Goal: Task Accomplishment & Management: Use online tool/utility

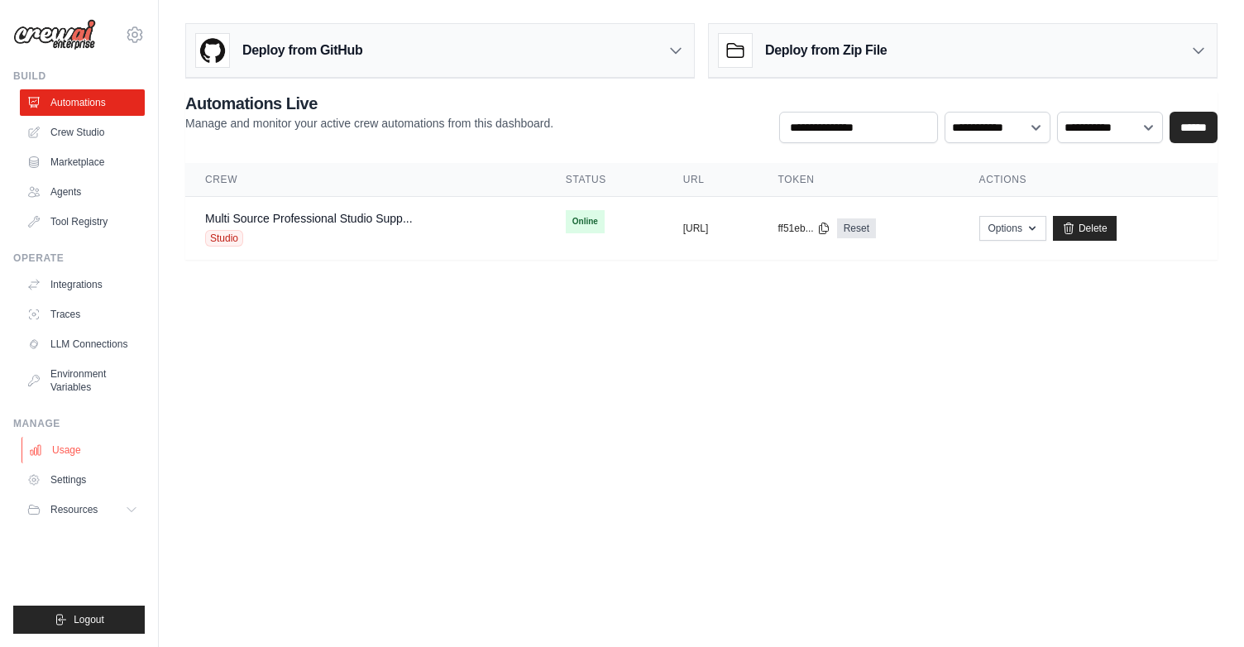
click at [46, 447] on link "Usage" at bounding box center [84, 450] width 125 height 26
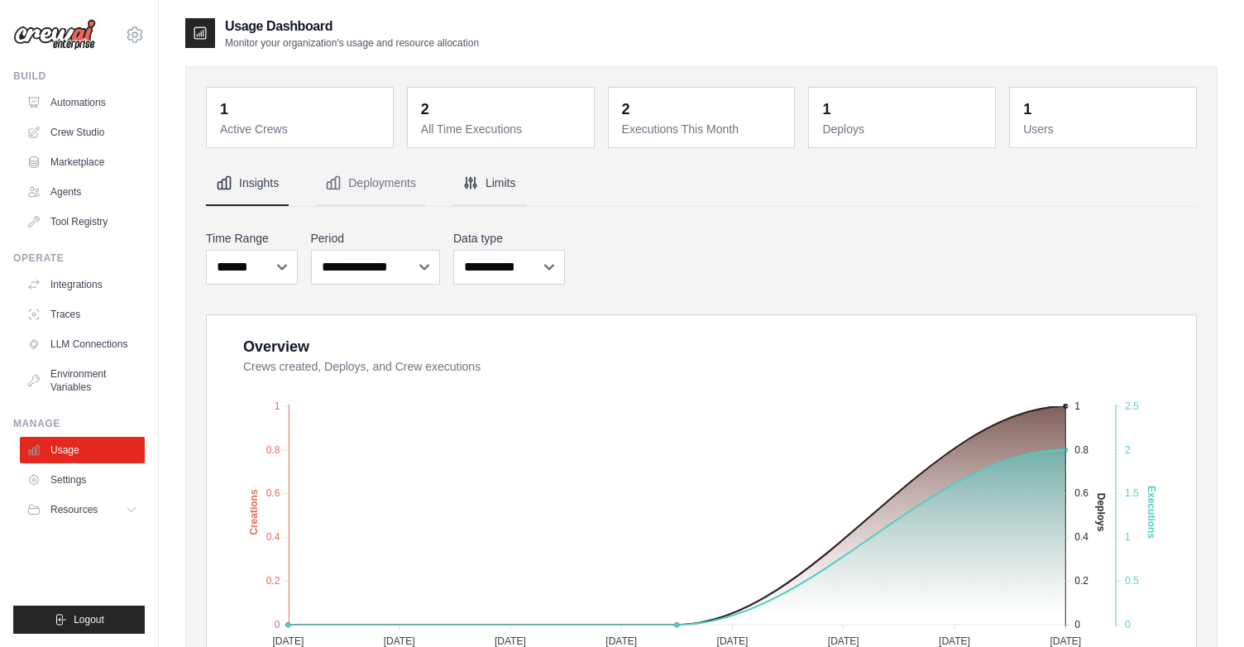
click at [497, 185] on button "Limits" at bounding box center [489, 183] width 74 height 45
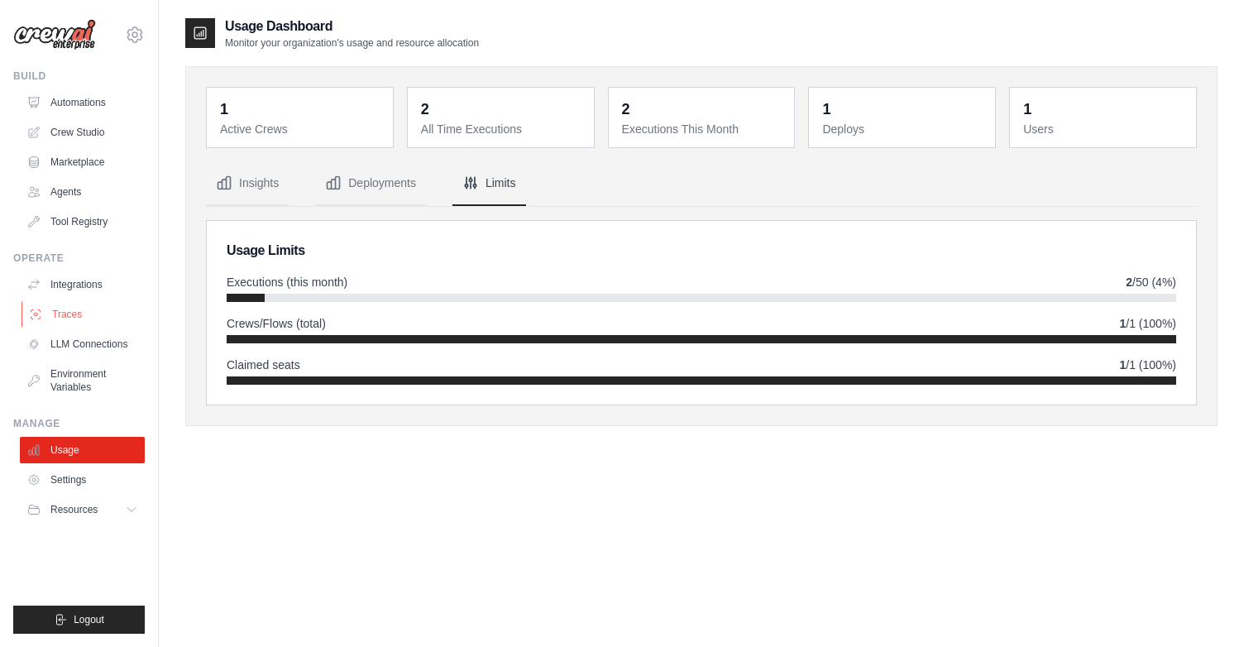
click at [66, 323] on link "Traces" at bounding box center [84, 314] width 125 height 26
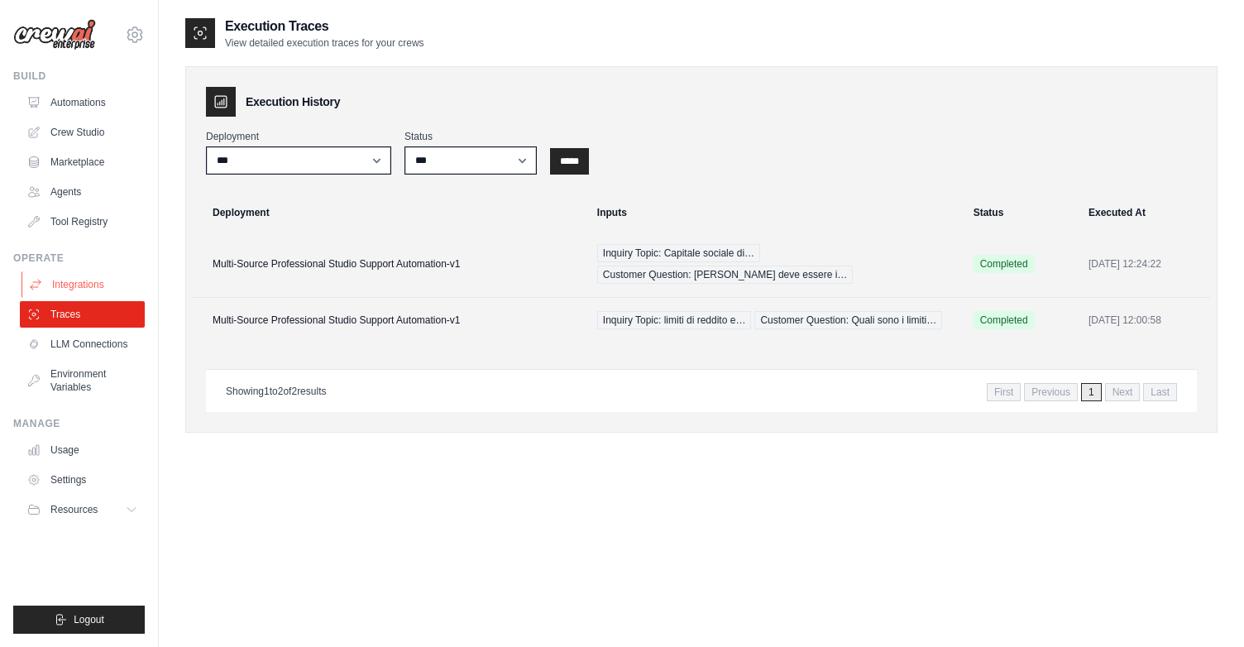
click at [90, 286] on link "Integrations" at bounding box center [84, 284] width 125 height 26
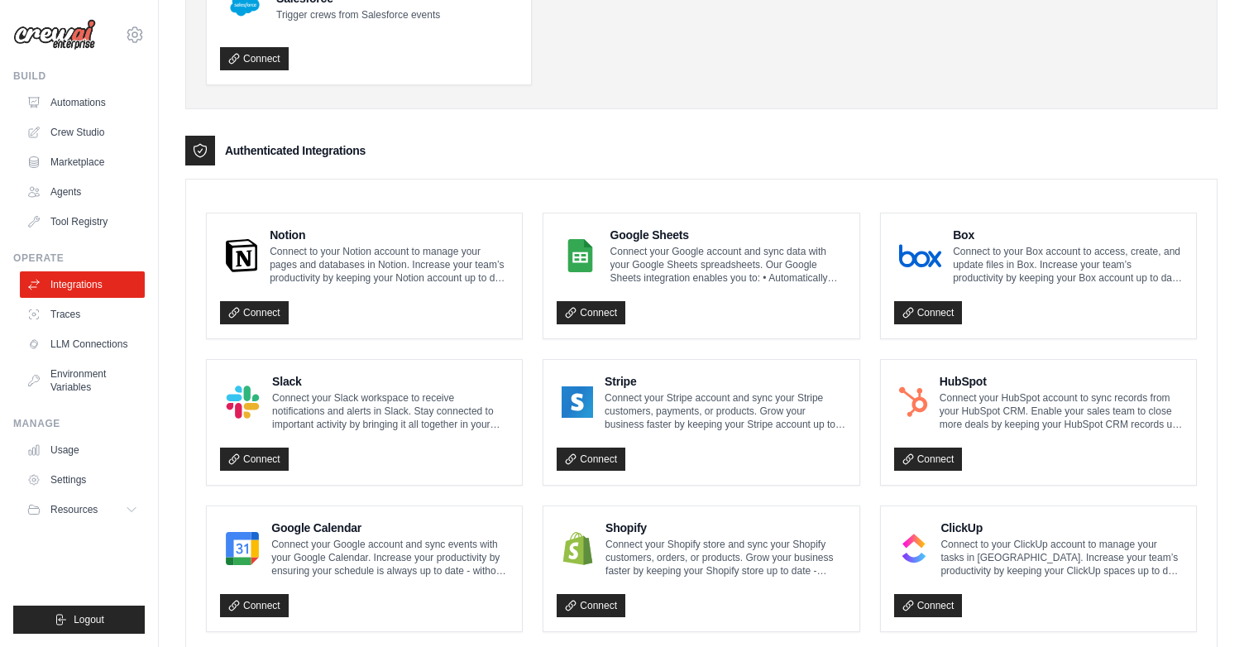
scroll to position [260, 0]
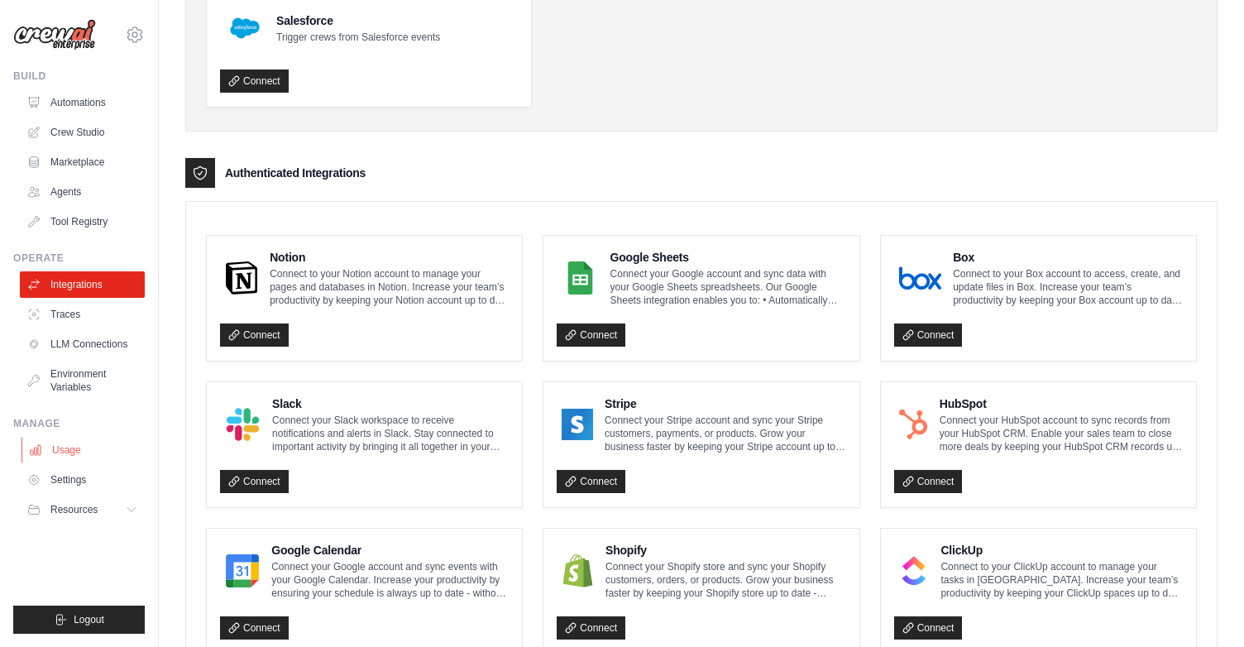
click at [64, 456] on link "Usage" at bounding box center [84, 450] width 125 height 26
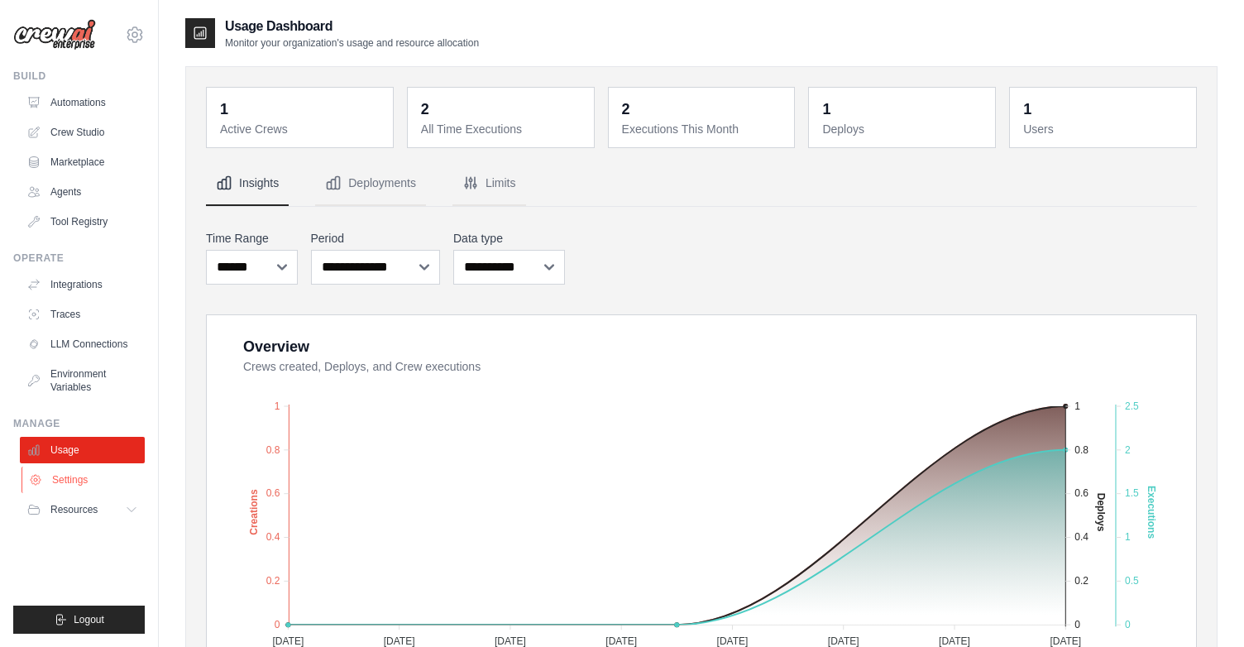
click at [67, 484] on link "Settings" at bounding box center [84, 479] width 125 height 26
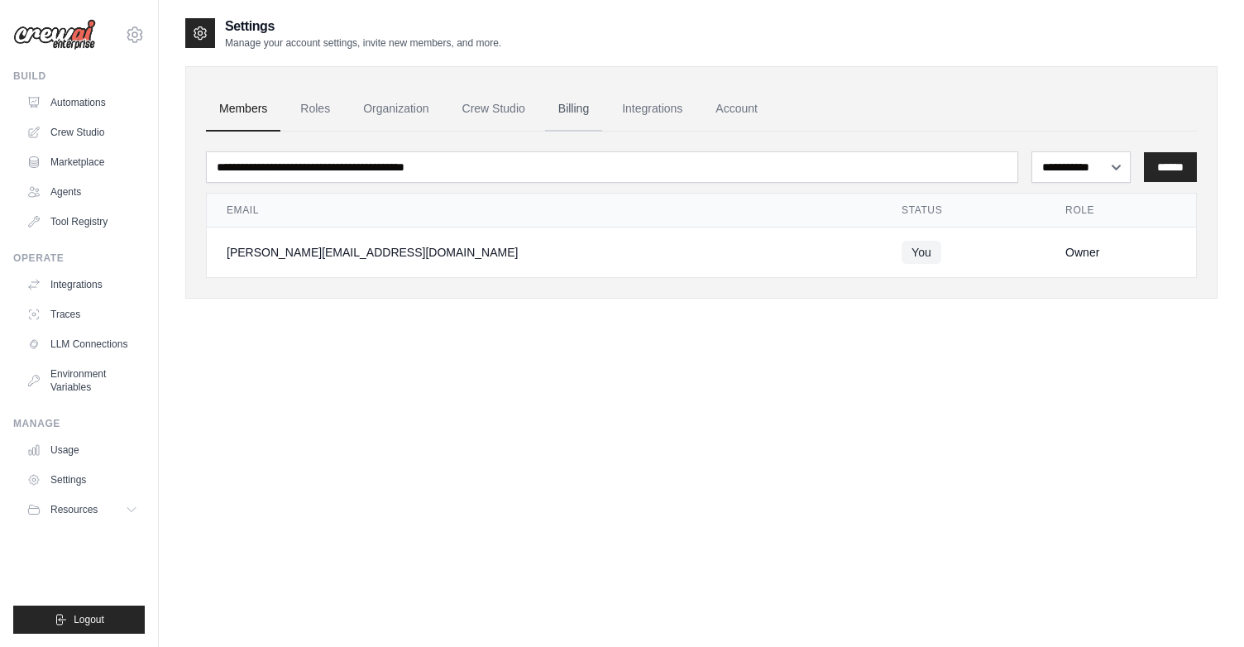
click at [574, 108] on link "Billing" at bounding box center [573, 109] width 57 height 45
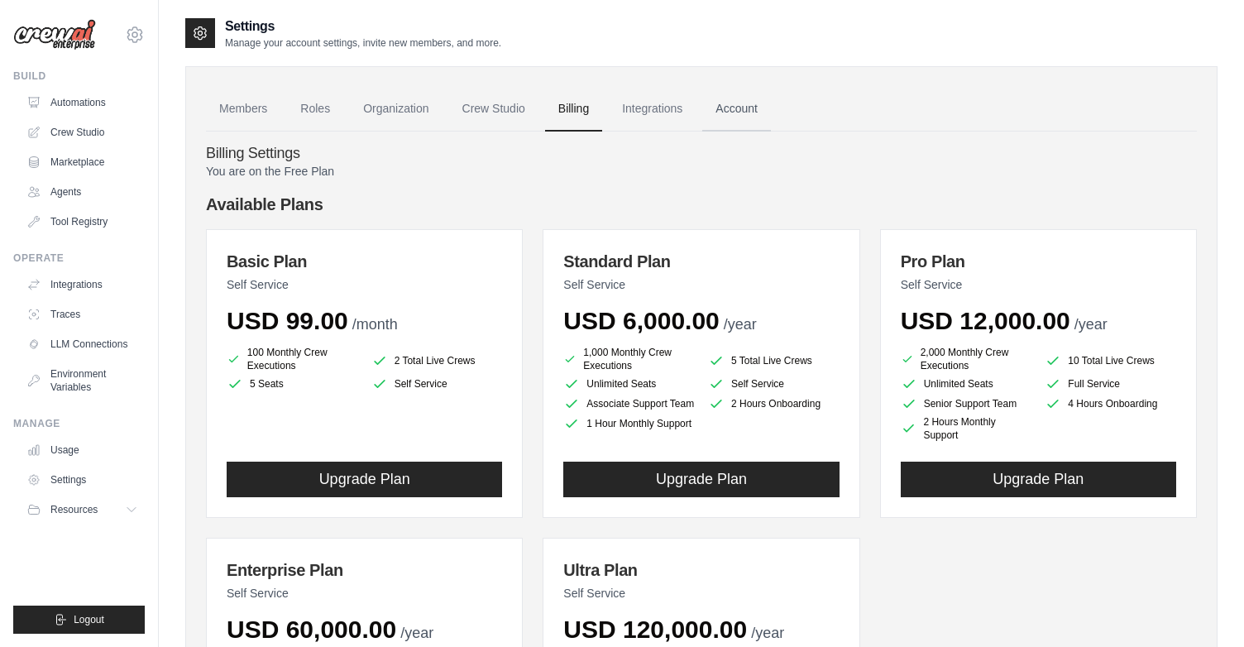
click at [732, 108] on link "Account" at bounding box center [736, 109] width 69 height 45
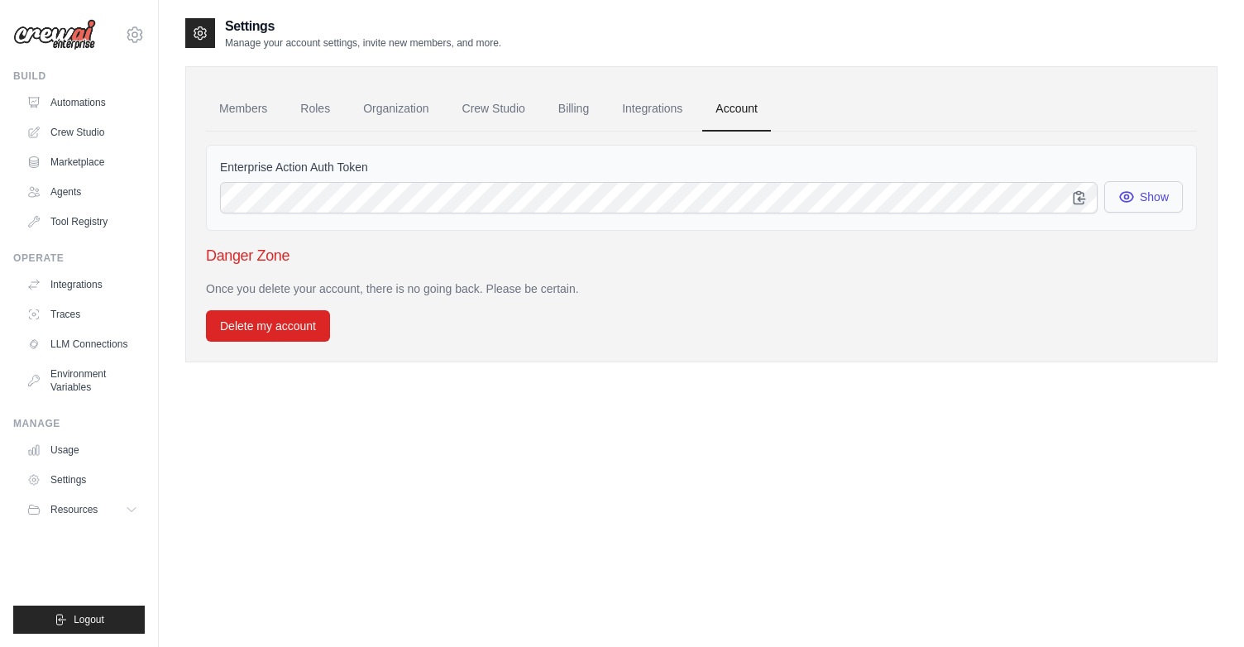
click at [1149, 204] on button "Show" at bounding box center [1143, 196] width 79 height 31
click at [645, 106] on link "Integrations" at bounding box center [652, 109] width 87 height 45
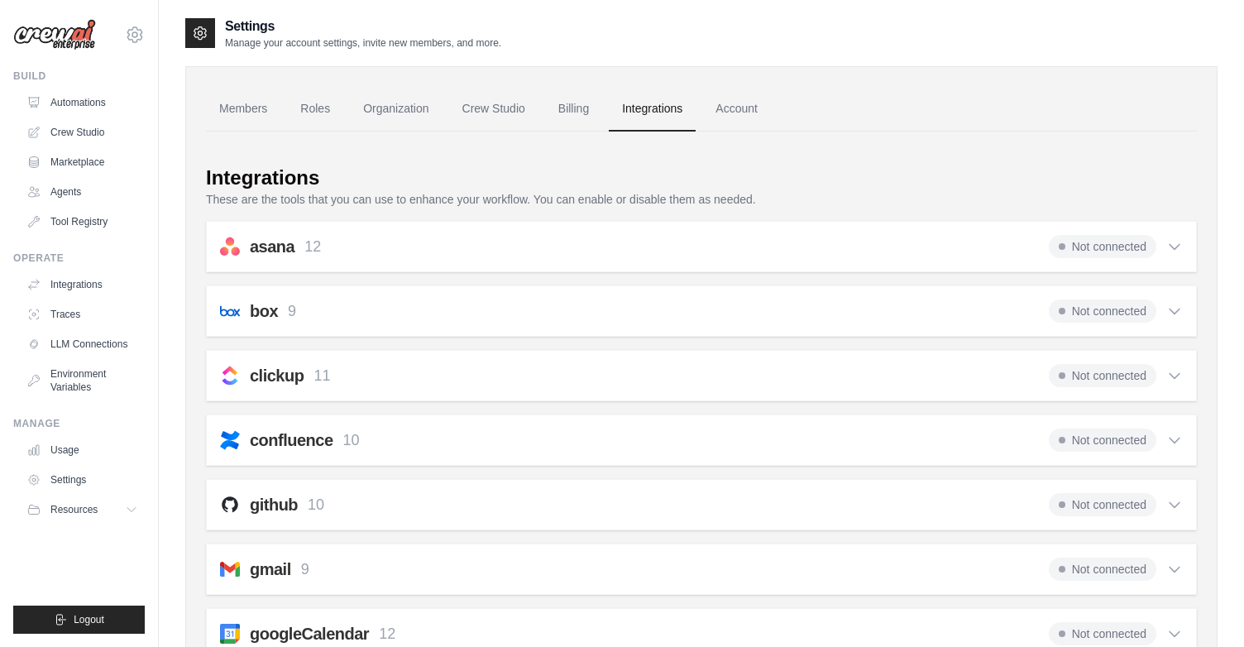
click at [619, 297] on div "box 9 Not connected Select all Save File from URL: box_save_file Save File: box…" at bounding box center [701, 310] width 991 height 51
click at [1171, 311] on icon at bounding box center [1174, 311] width 10 height 5
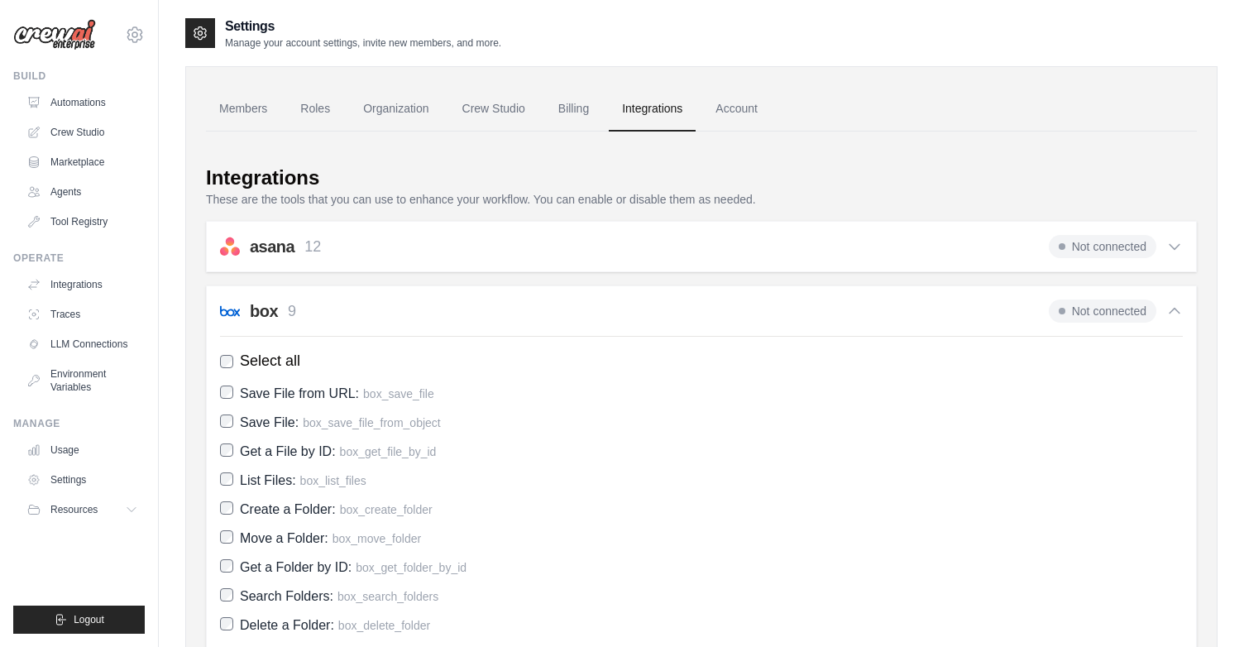
click at [1171, 311] on icon at bounding box center [1174, 310] width 10 height 5
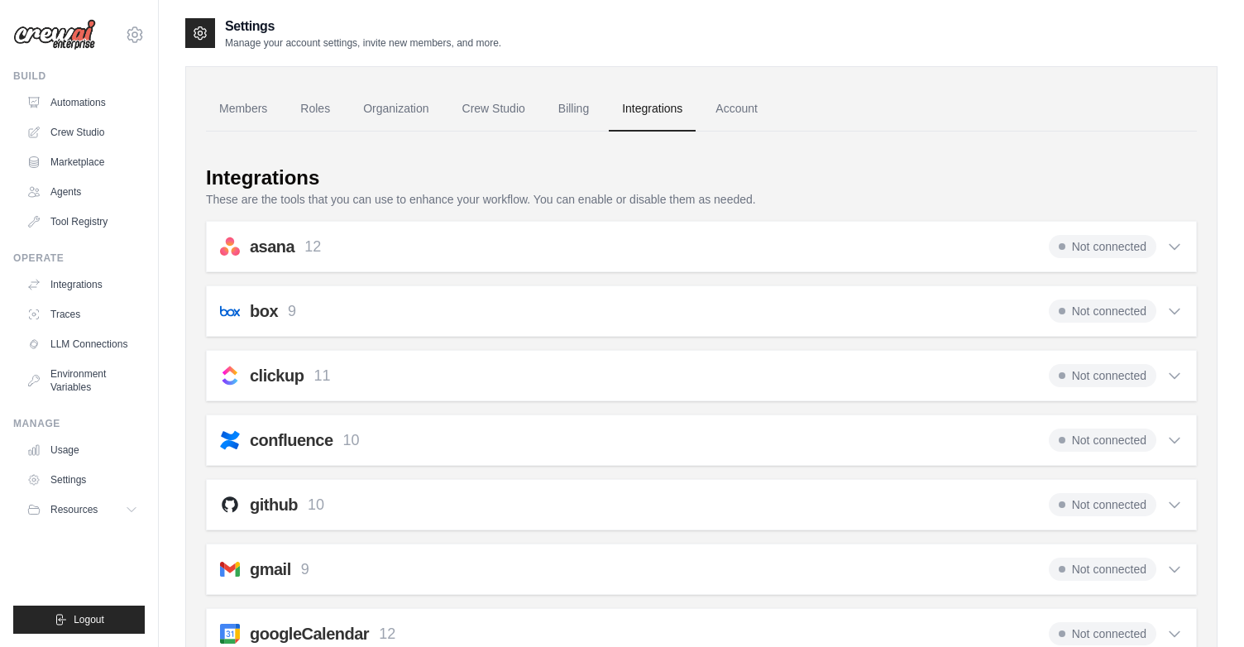
click at [389, 242] on div "asana 12 Not connected" at bounding box center [701, 246] width 963 height 23
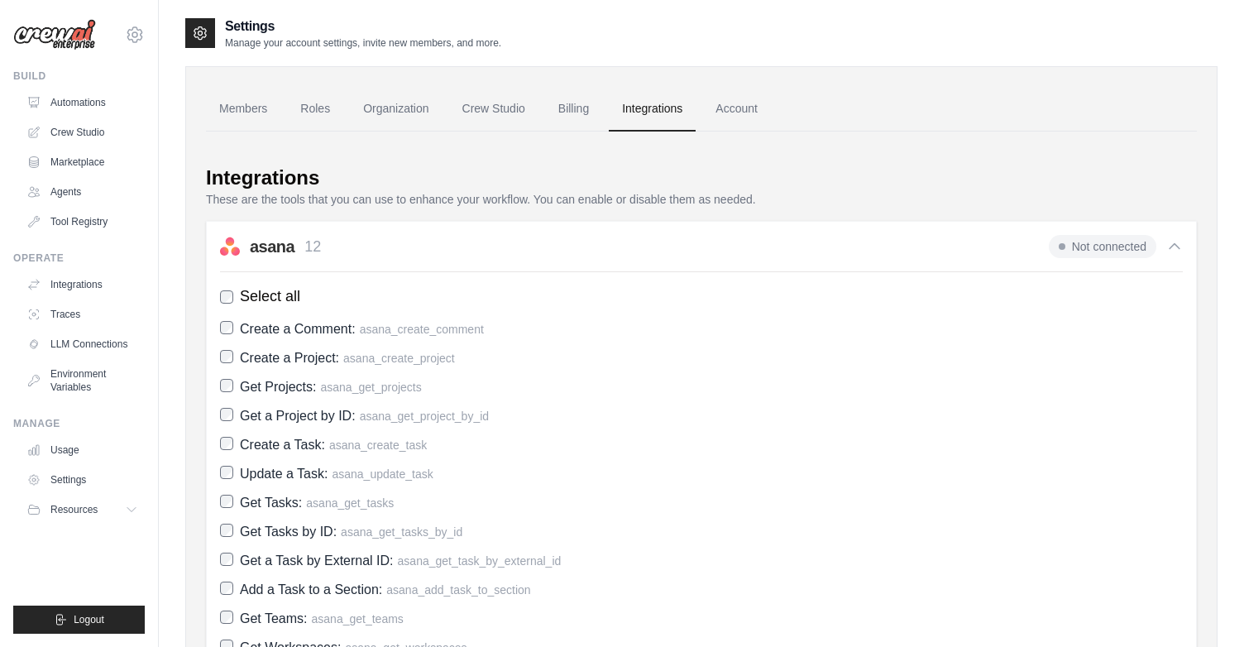
click at [389, 242] on div "asana 12 Not connected" at bounding box center [701, 246] width 963 height 23
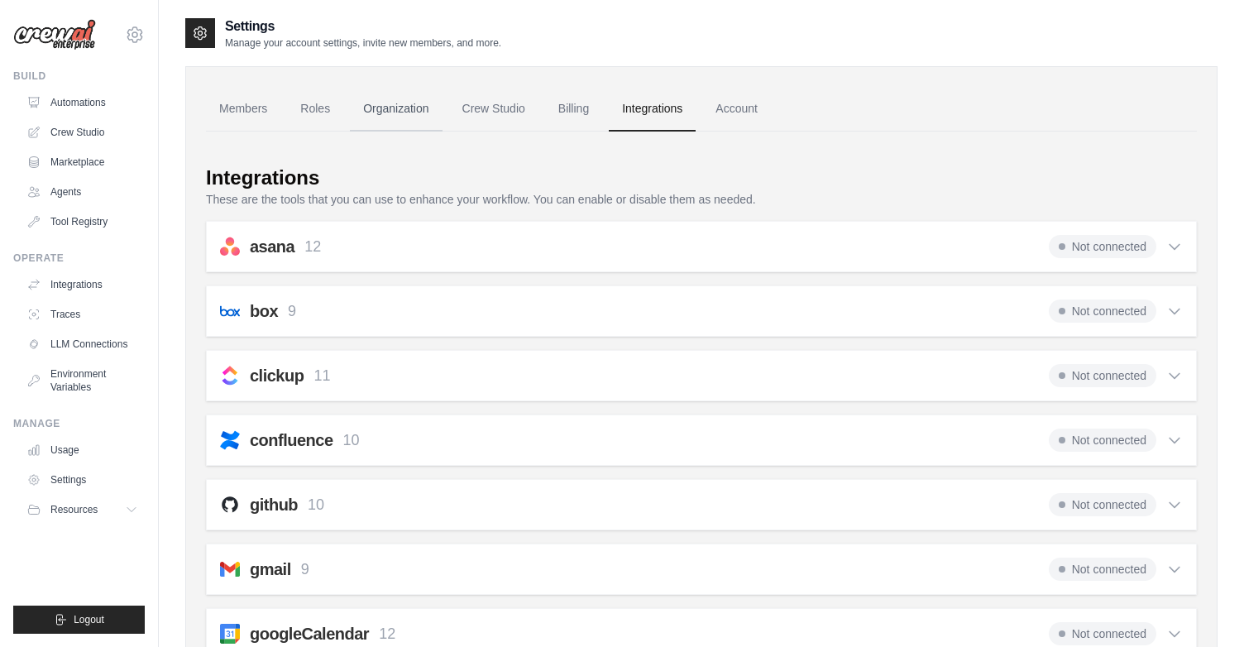
click at [405, 107] on link "Organization" at bounding box center [396, 109] width 92 height 45
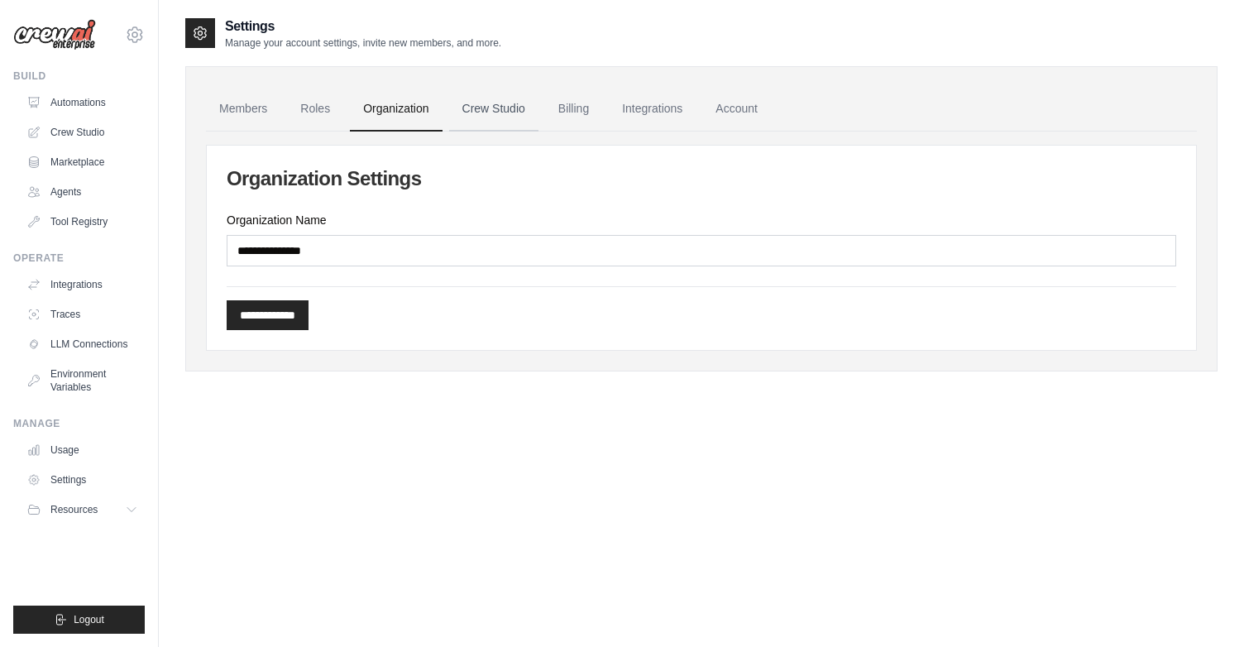
click at [462, 108] on link "Crew Studio" at bounding box center [493, 109] width 89 height 45
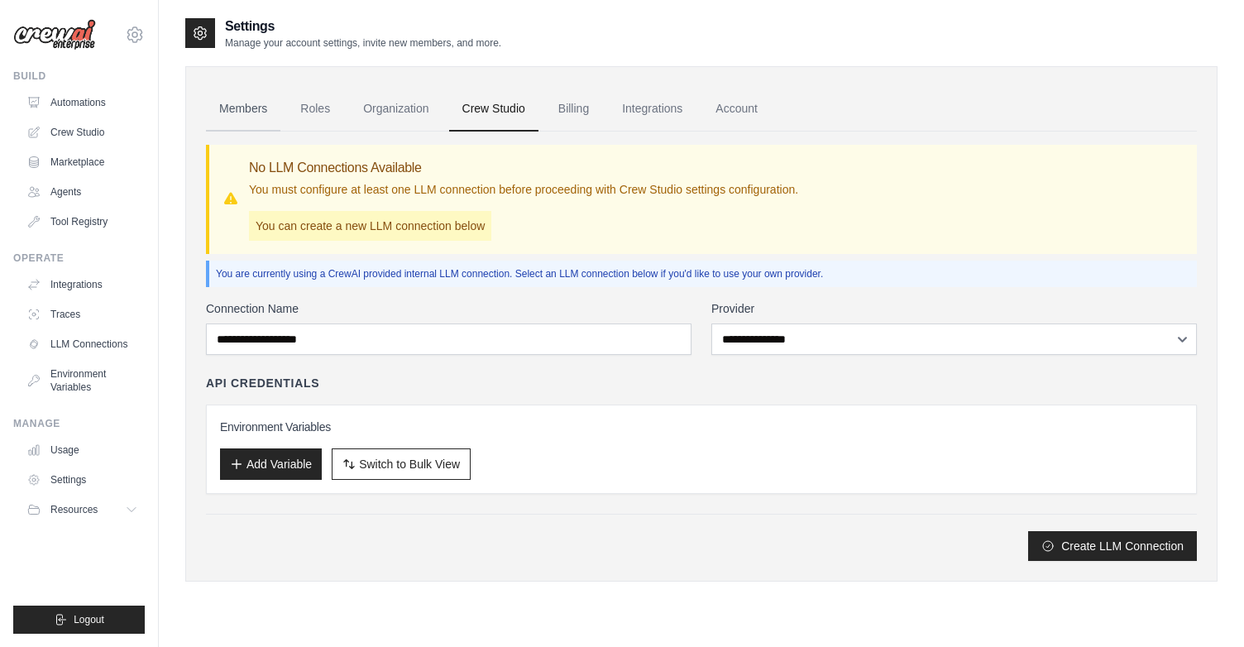
click at [262, 107] on link "Members" at bounding box center [243, 109] width 74 height 45
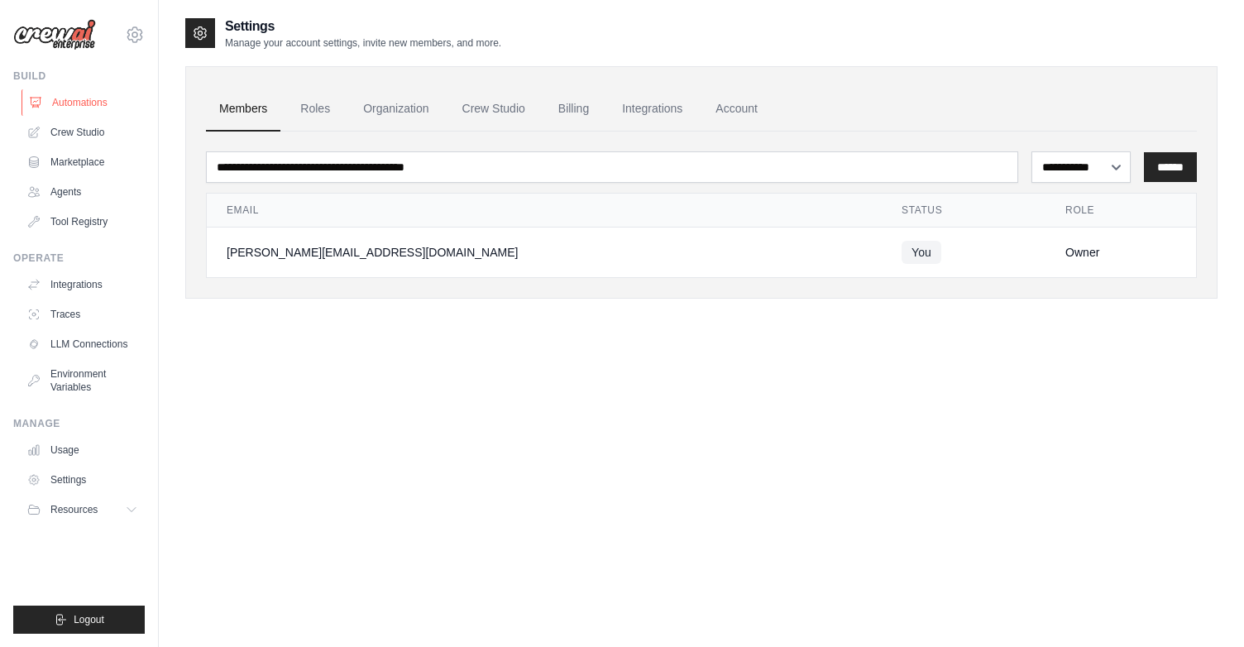
click at [79, 103] on link "Automations" at bounding box center [84, 102] width 125 height 26
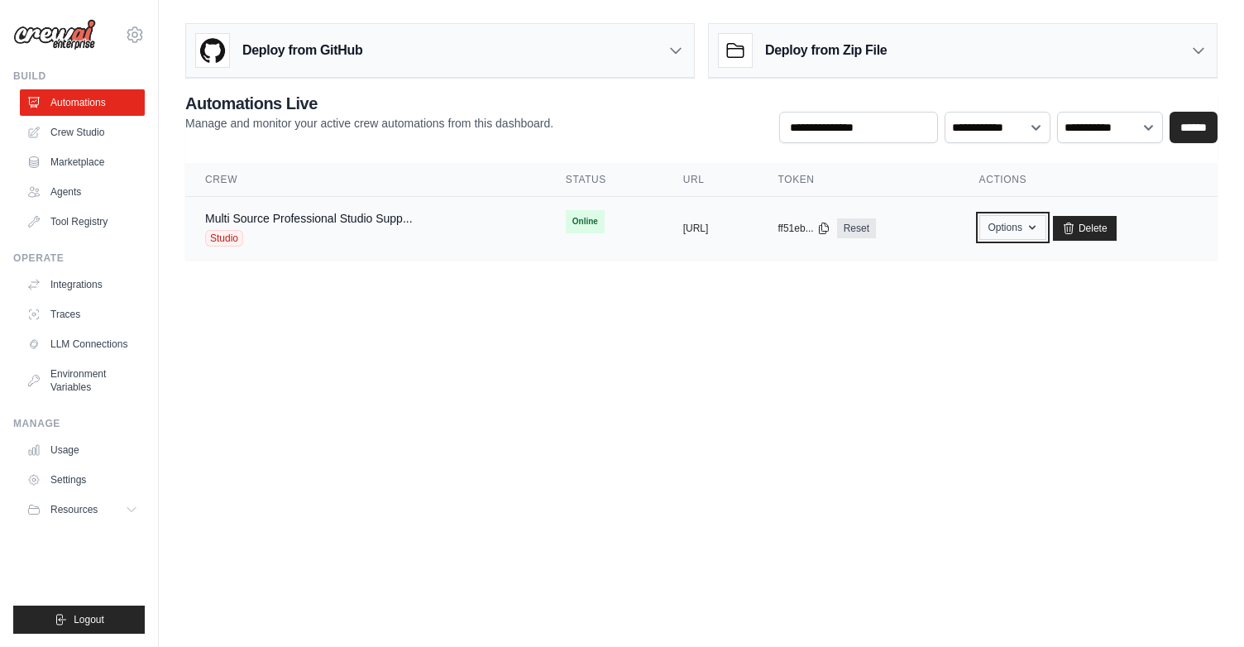
click at [1037, 227] on button "Options" at bounding box center [1012, 227] width 67 height 25
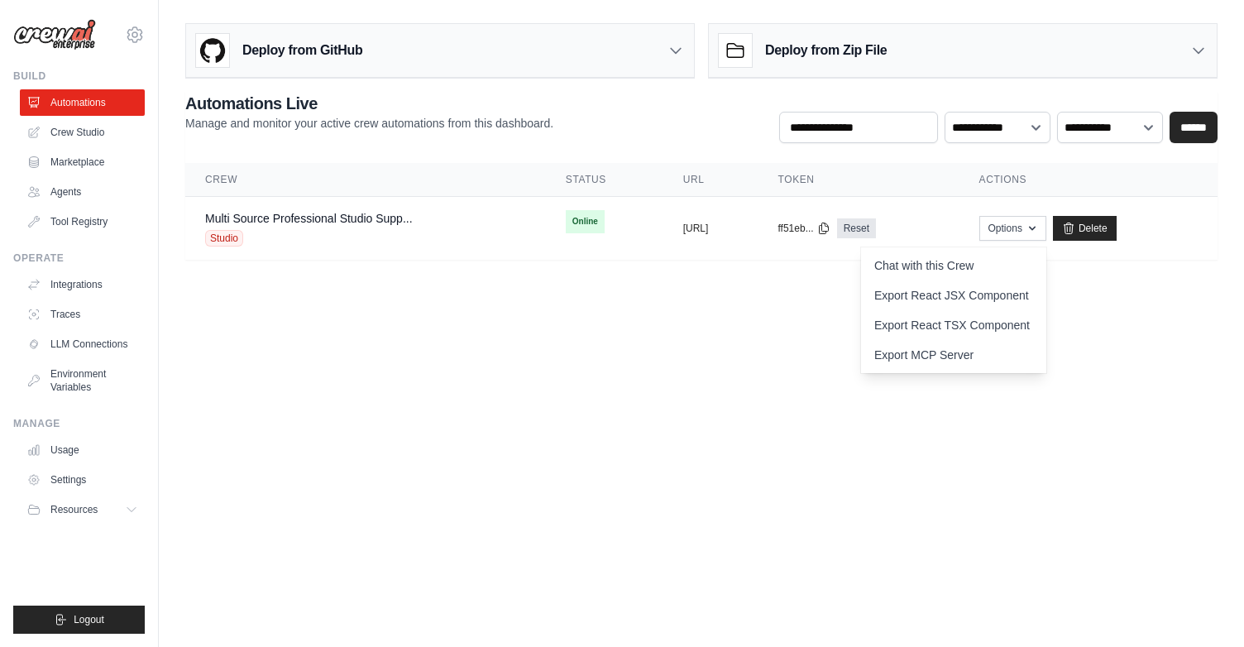
click at [1121, 284] on main "Deploy from GitHub Deploy your project directly from GitHub. Select a repositor…" at bounding box center [701, 148] width 1085 height 296
click at [343, 216] on link "Multi Source Professional Studio Supp..." at bounding box center [309, 218] width 208 height 13
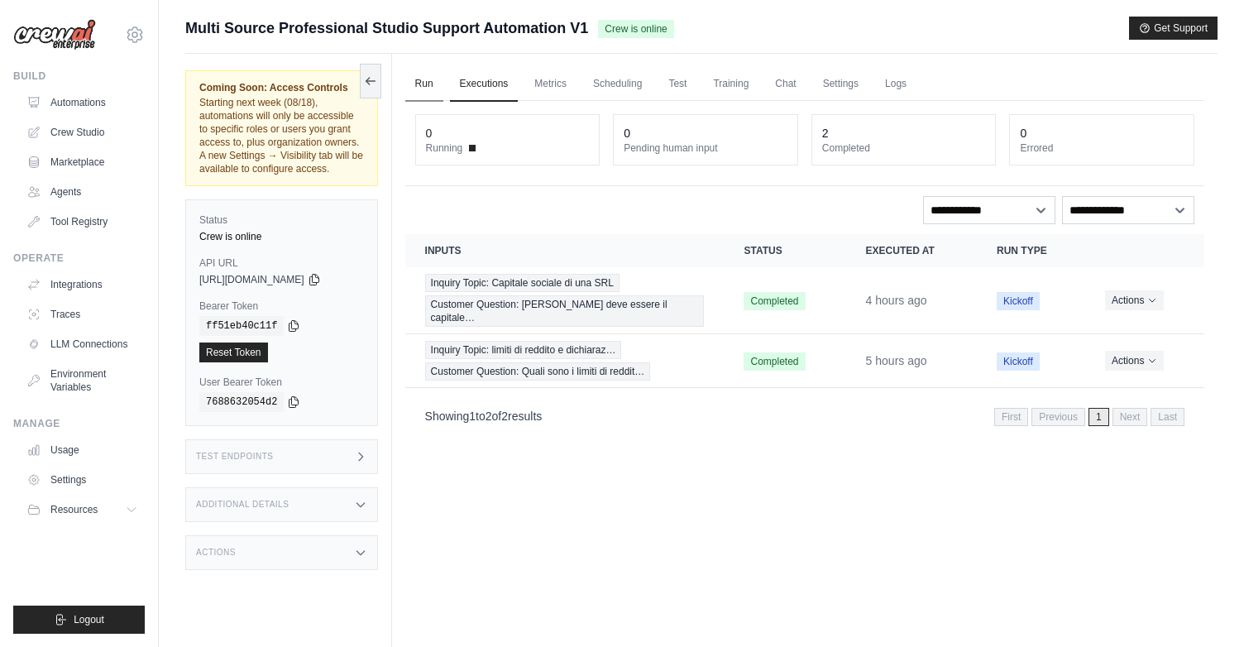
click at [423, 84] on link "Run" at bounding box center [424, 84] width 38 height 35
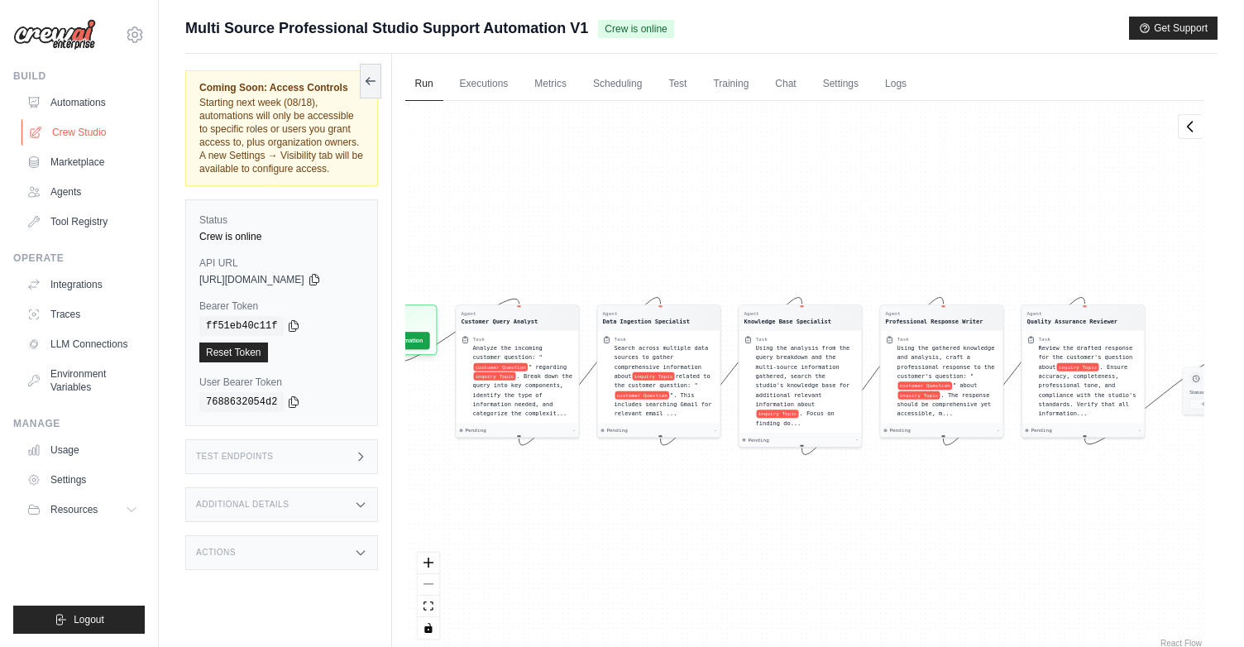
click at [88, 129] on link "Crew Studio" at bounding box center [84, 132] width 125 height 26
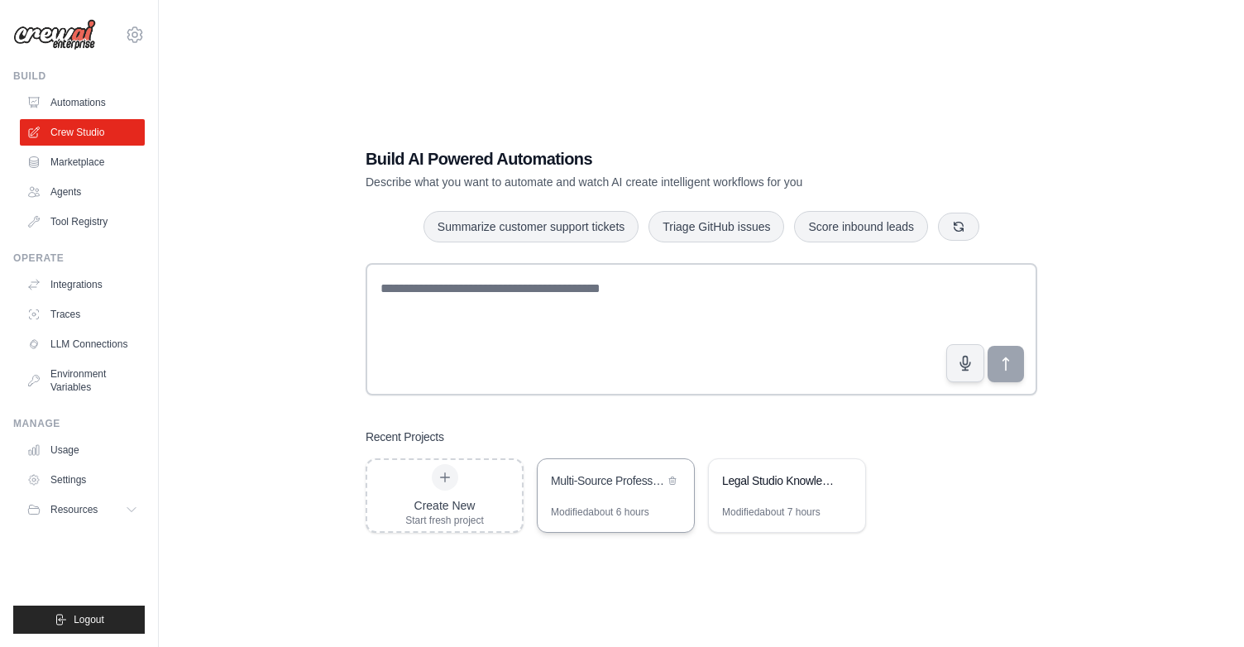
click at [623, 477] on div "Multi-Source Professional Studio Support Automation" at bounding box center [607, 480] width 113 height 17
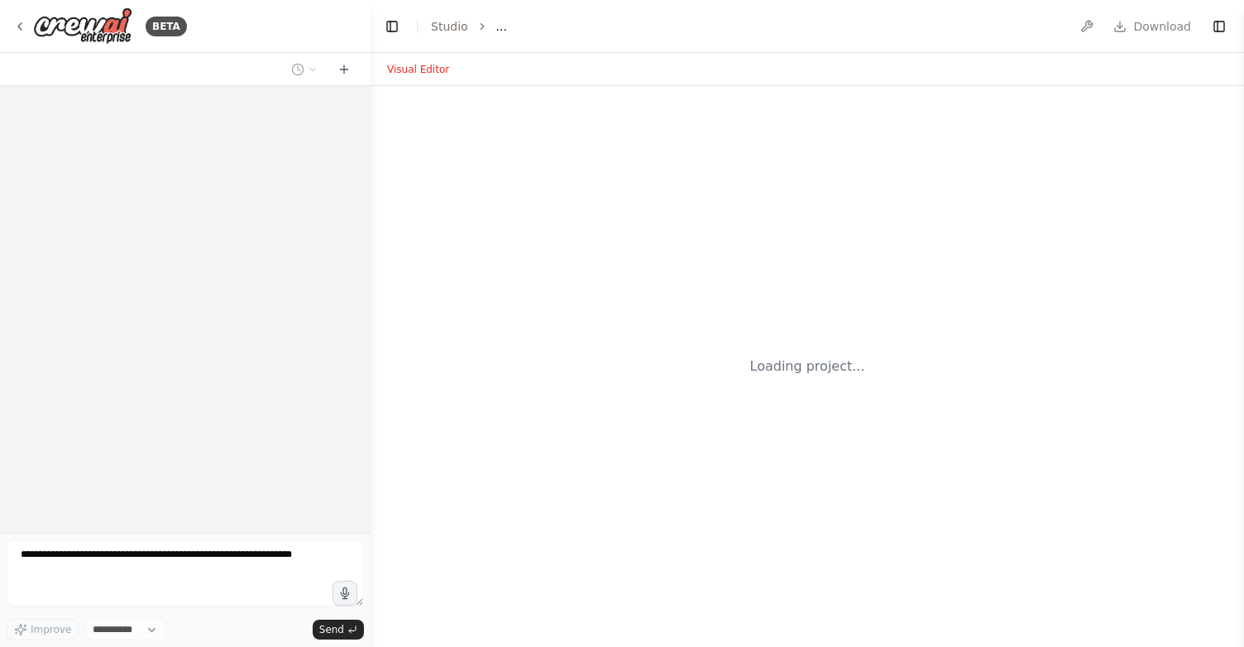
select select "****"
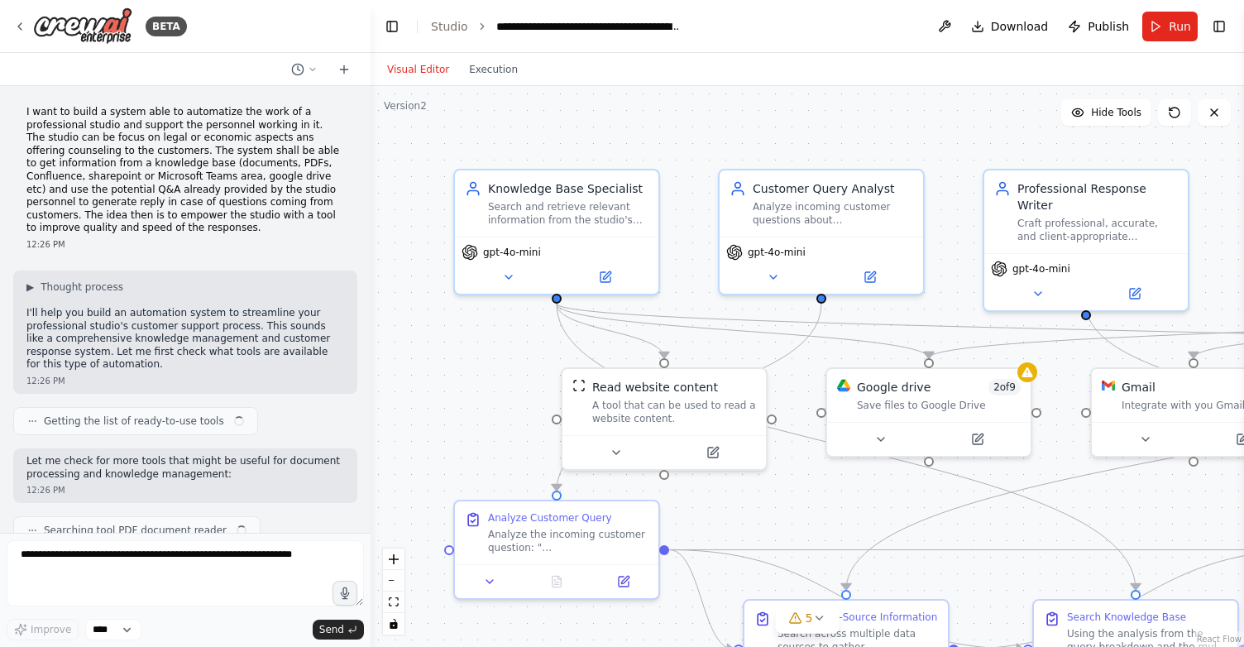
scroll to position [6287, 0]
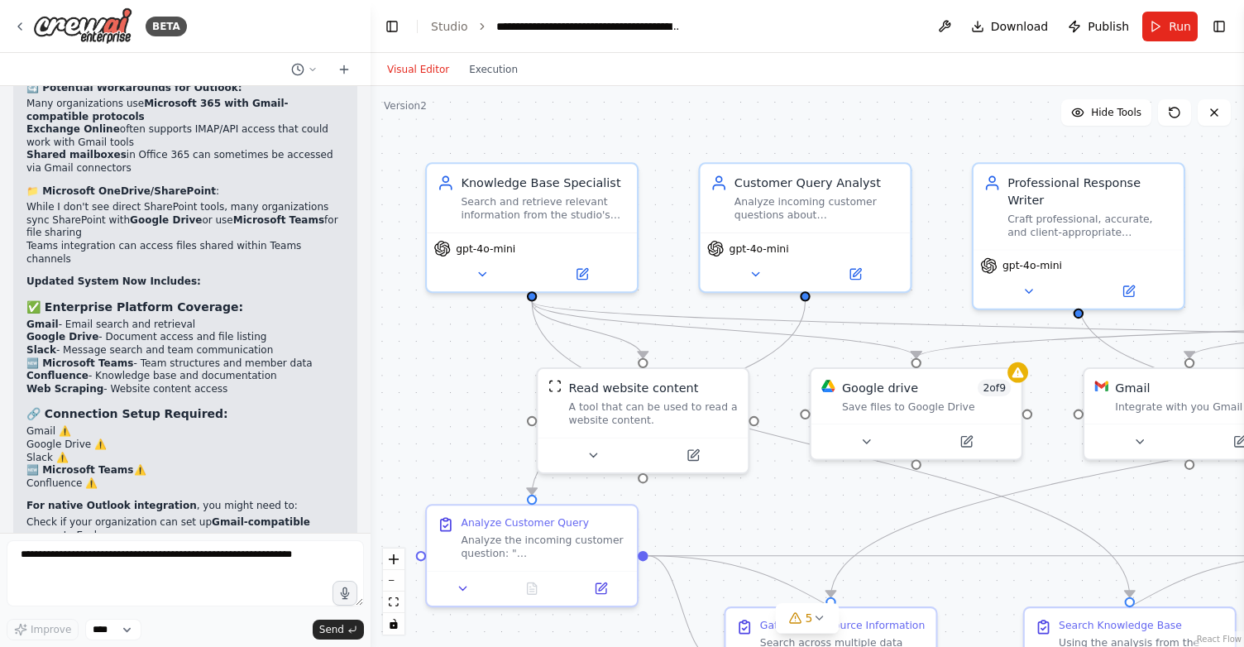
drag, startPoint x: 1206, startPoint y: 199, endPoint x: 1196, endPoint y: 199, distance: 9.9
click at [1196, 199] on div ".deletable-edge-delete-btn { width: 20px; height: 20px; border: 0px solid #ffff…" at bounding box center [806, 366] width 873 height 561
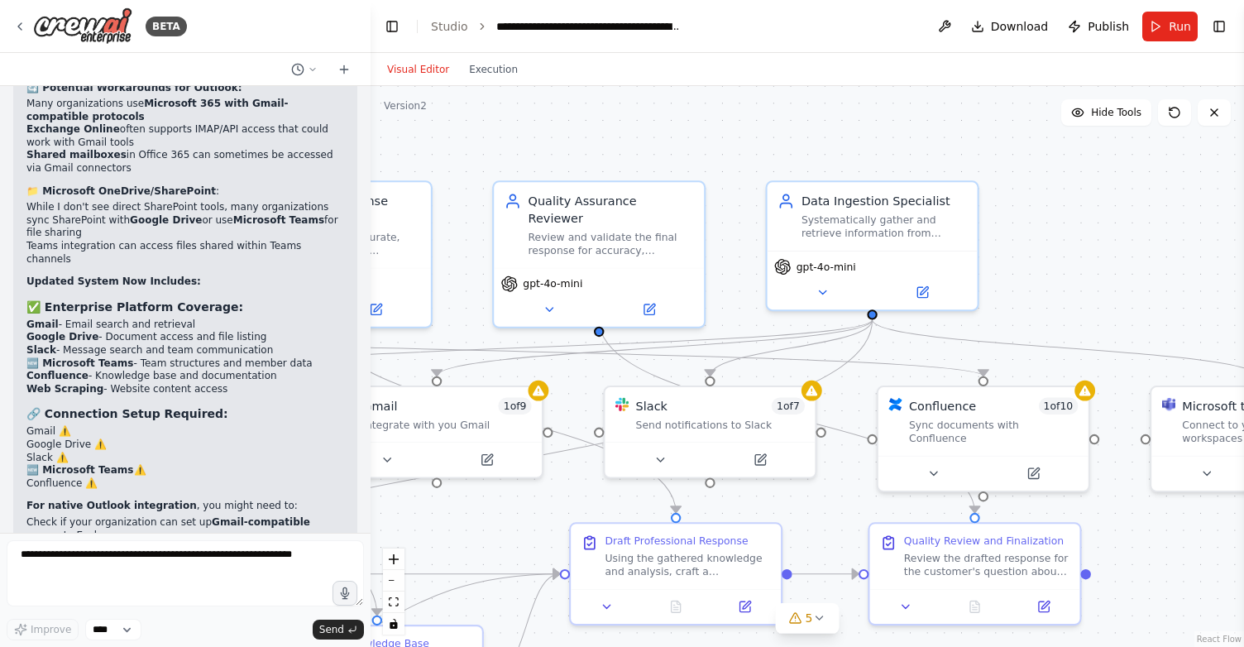
drag, startPoint x: 929, startPoint y: 137, endPoint x: 146, endPoint y: 156, distance: 783.4
click at [146, 156] on div "BETA I want to build a system able to automatize the work of a professional stu…" at bounding box center [622, 323] width 1244 height 647
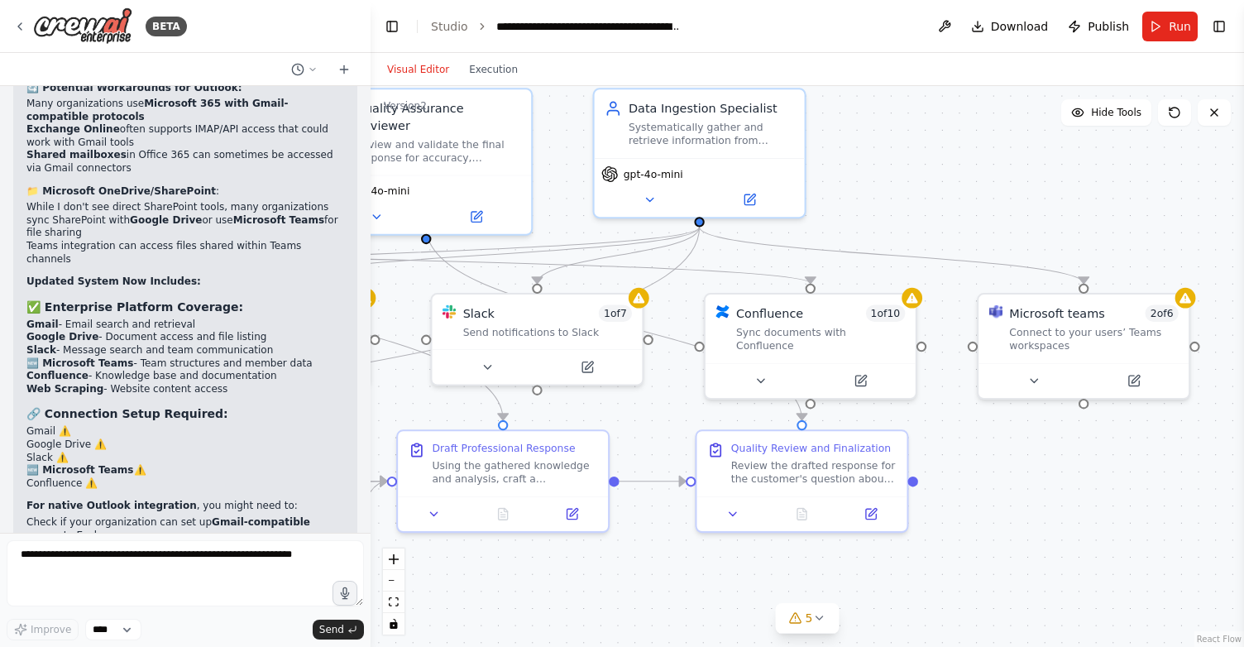
drag, startPoint x: 1084, startPoint y: 213, endPoint x: 942, endPoint y: 119, distance: 170.2
click at [942, 119] on div ".deletable-edge-delete-btn { width: 20px; height: 20px; border: 0px solid #ffff…" at bounding box center [806, 366] width 873 height 561
click at [1030, 375] on icon at bounding box center [1034, 377] width 14 height 14
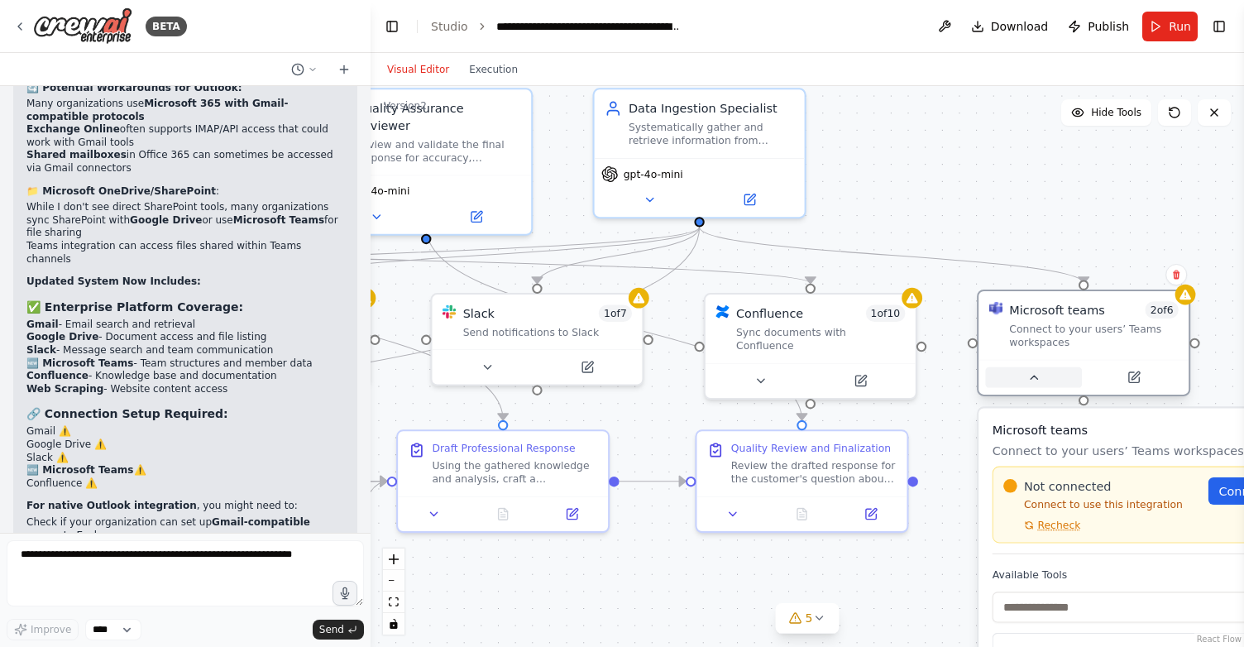
click at [1030, 375] on icon at bounding box center [1034, 377] width 14 height 14
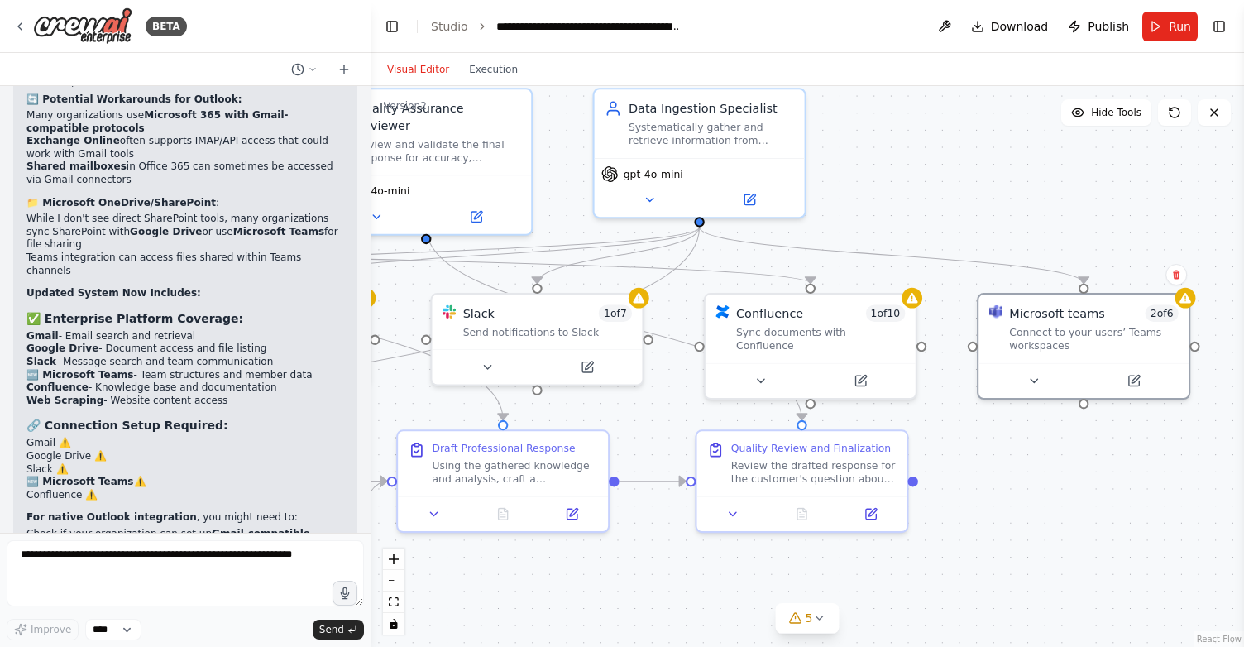
scroll to position [6273, 0]
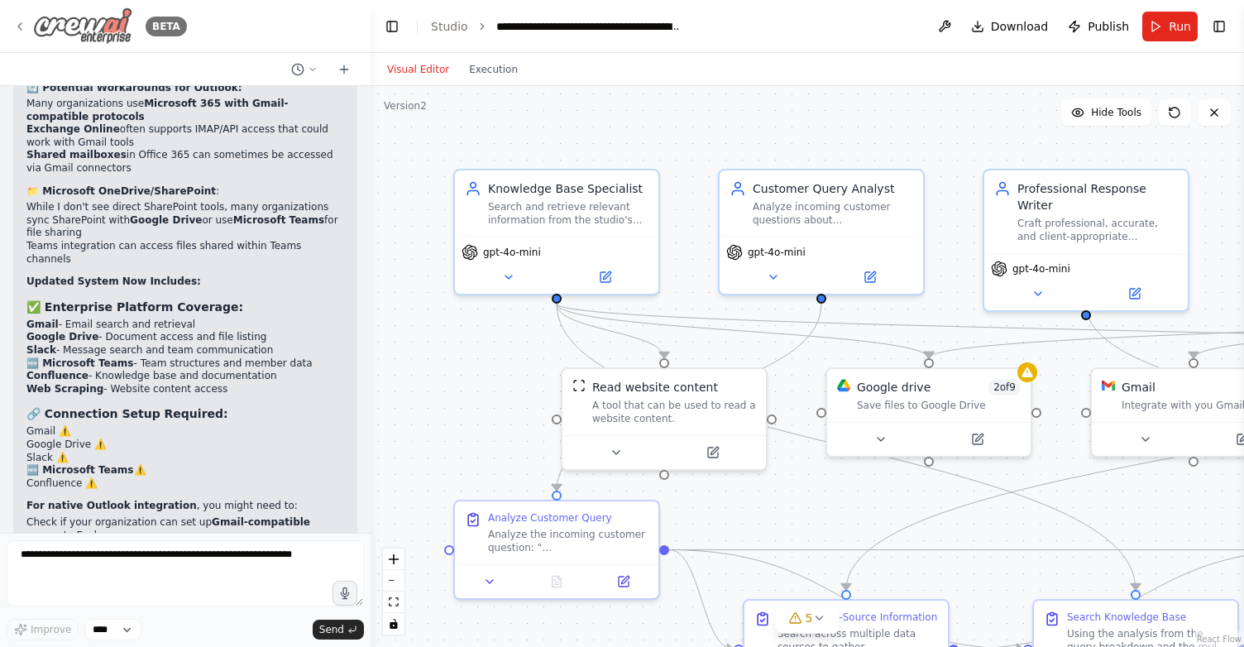
click at [16, 28] on icon at bounding box center [19, 26] width 13 height 13
click at [22, 27] on icon at bounding box center [19, 26] width 13 height 13
click at [106, 24] on img at bounding box center [82, 25] width 99 height 37
click at [23, 24] on icon at bounding box center [19, 26] width 13 height 13
click at [17, 26] on icon at bounding box center [19, 26] width 13 height 13
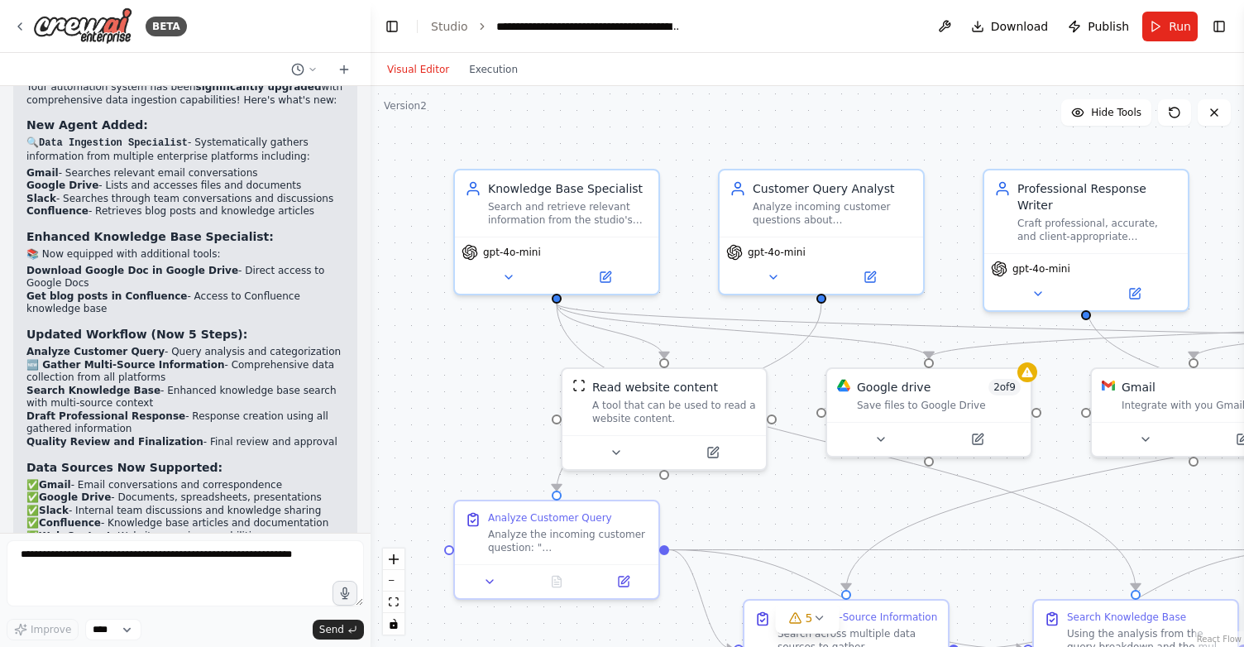
scroll to position [3949, 0]
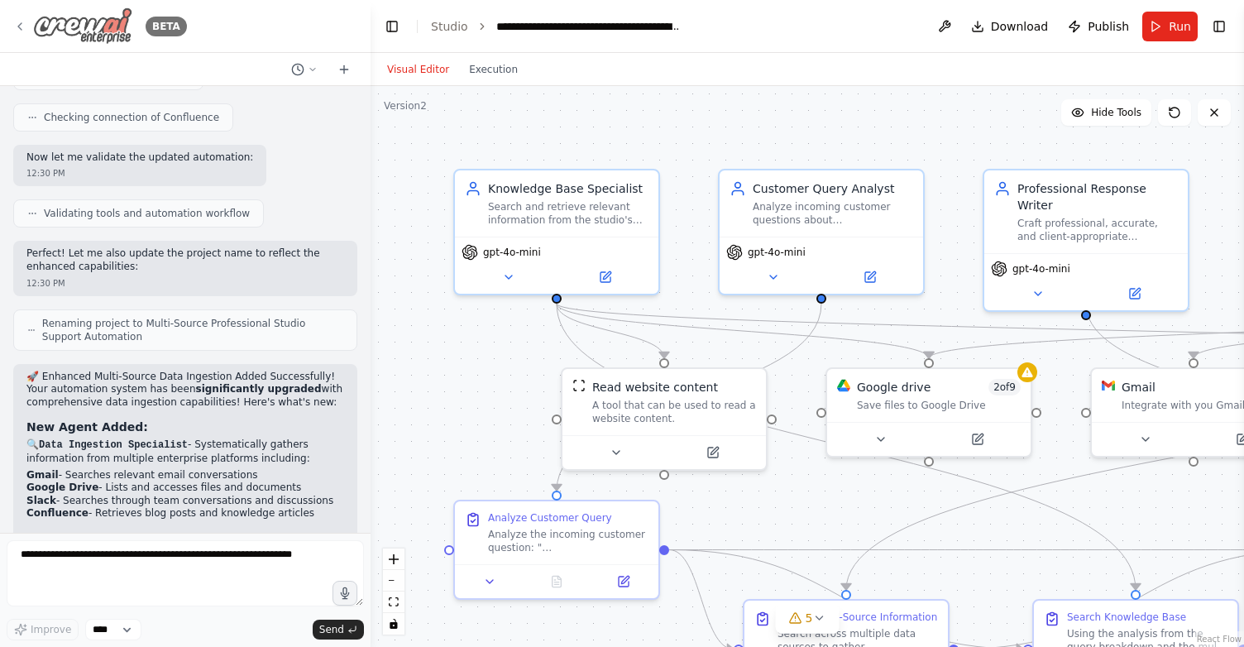
click at [24, 25] on icon at bounding box center [19, 26] width 13 height 13
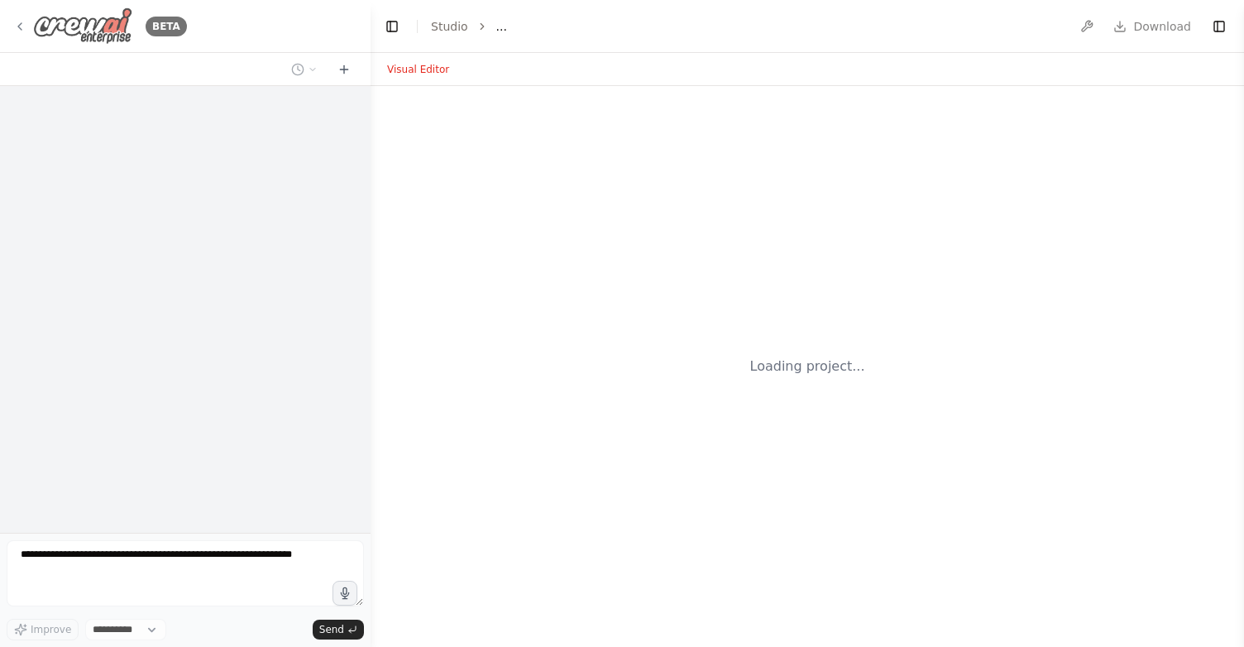
select select "****"
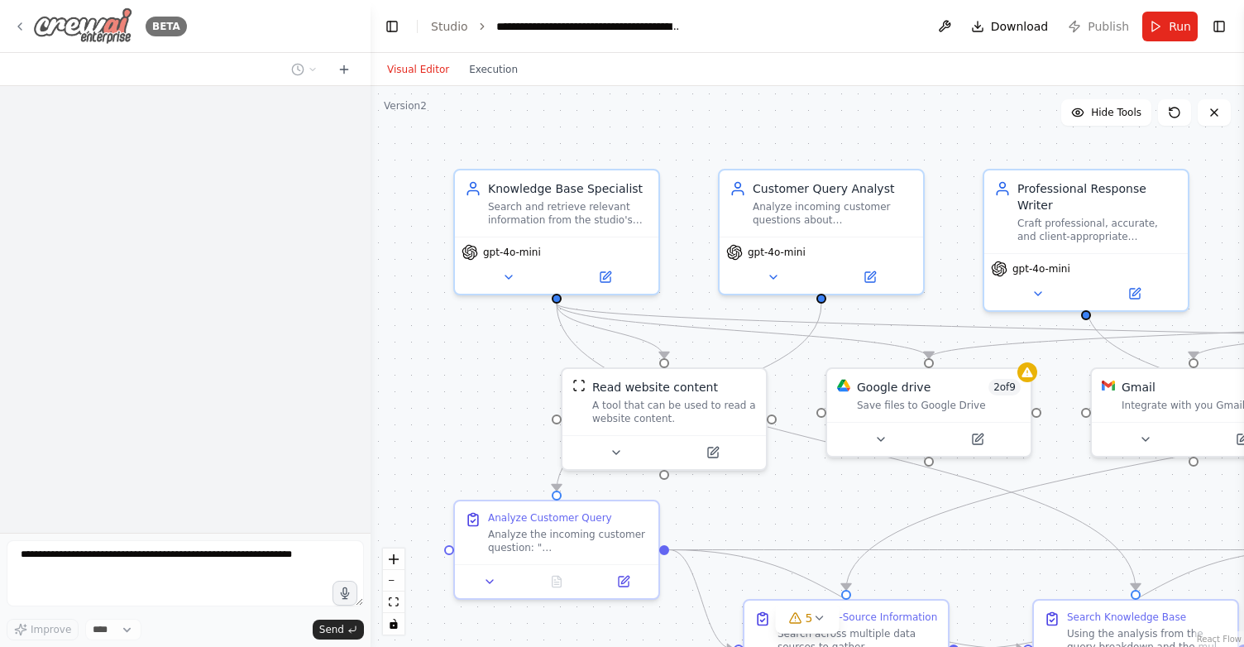
click at [20, 26] on icon at bounding box center [19, 26] width 13 height 13
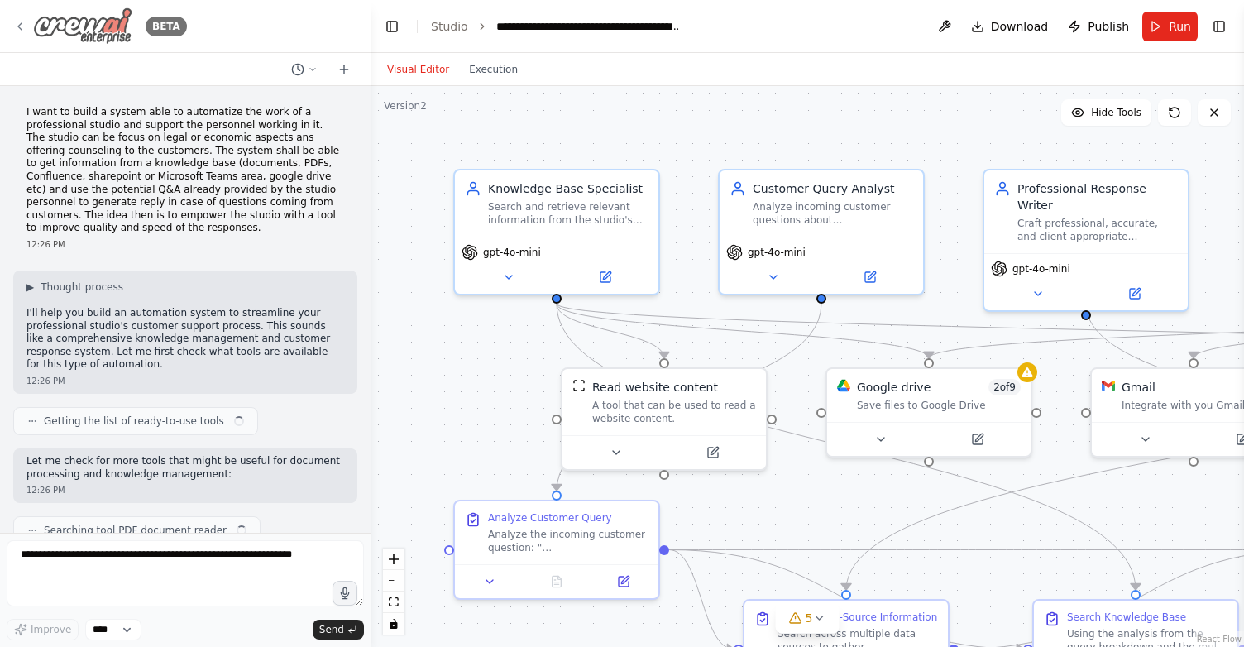
scroll to position [6287, 0]
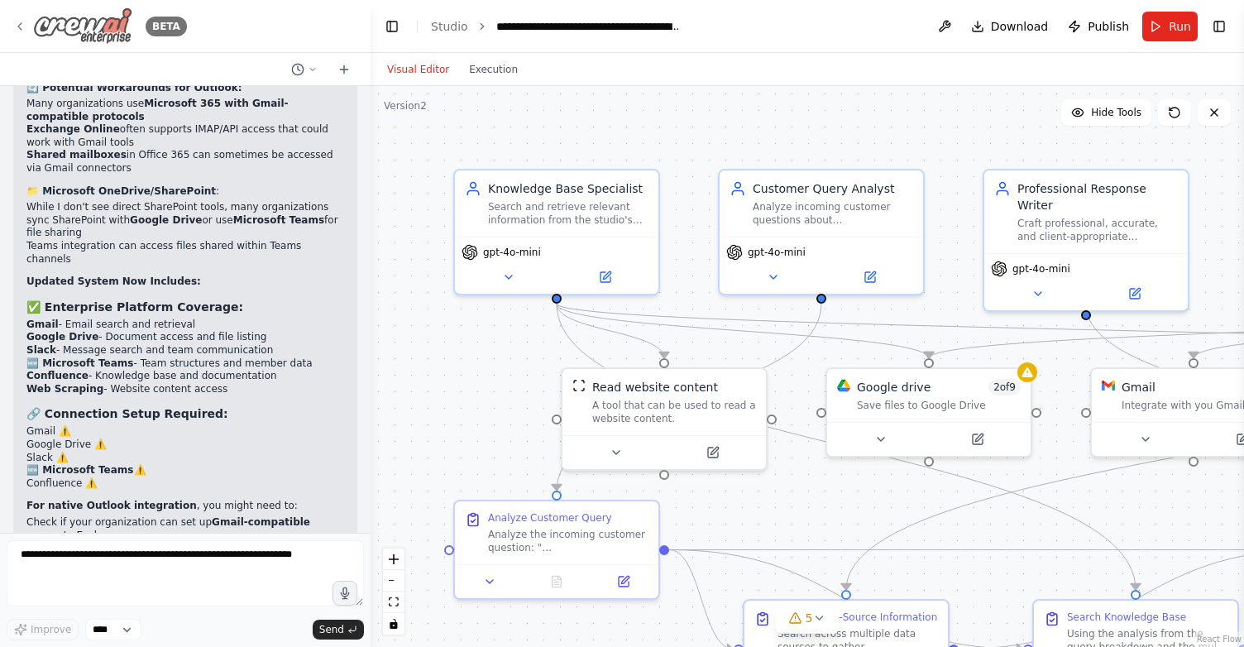
click at [20, 26] on icon at bounding box center [19, 26] width 13 height 13
click at [437, 29] on link "Studio" at bounding box center [449, 26] width 37 height 13
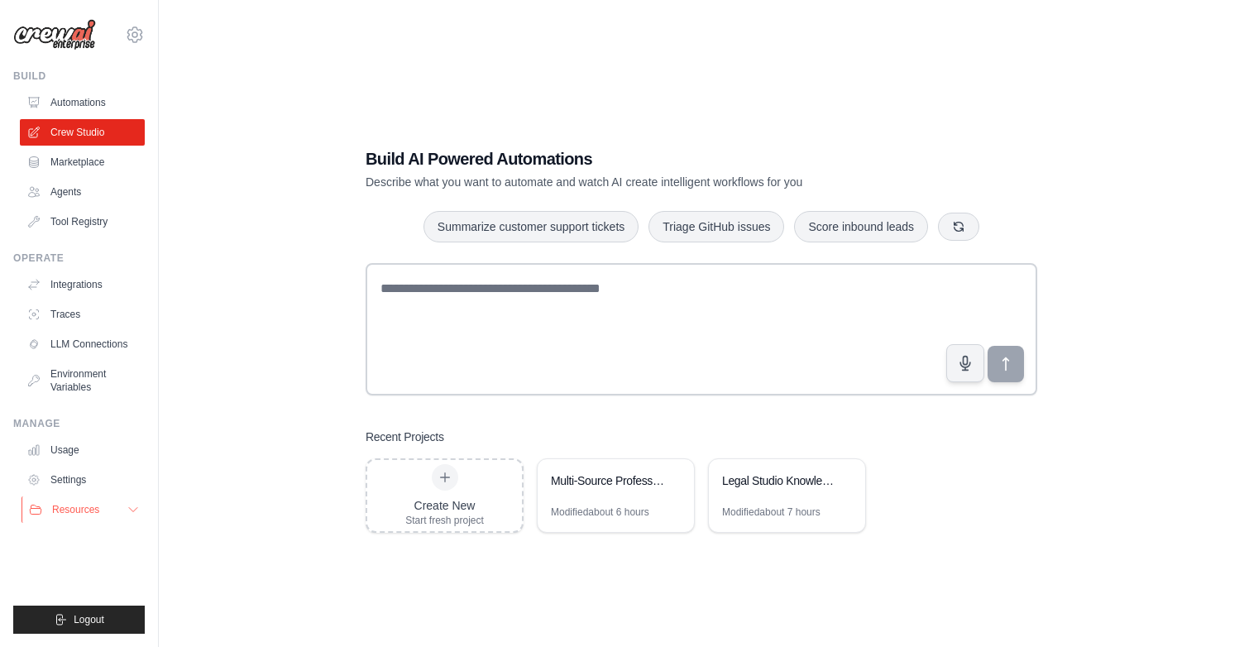
click at [99, 506] on span "Resources" at bounding box center [75, 509] width 47 height 13
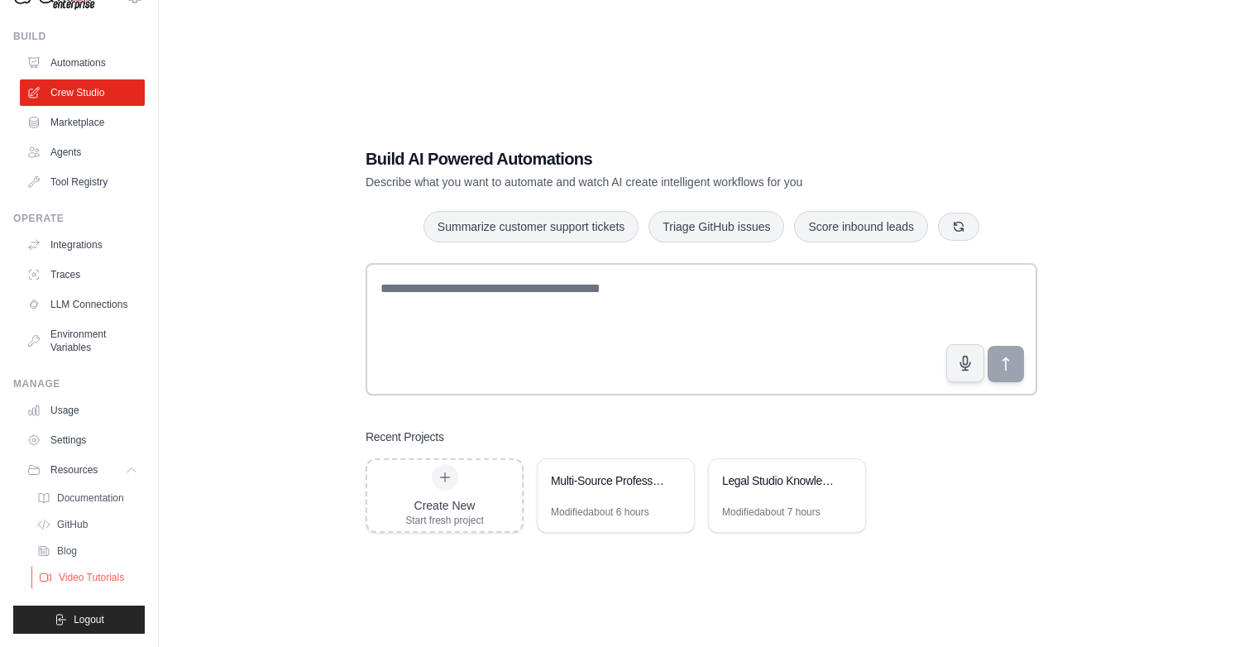
click at [83, 575] on span "Video Tutorials" at bounding box center [91, 577] width 65 height 13
